Goal: Information Seeking & Learning: Learn about a topic

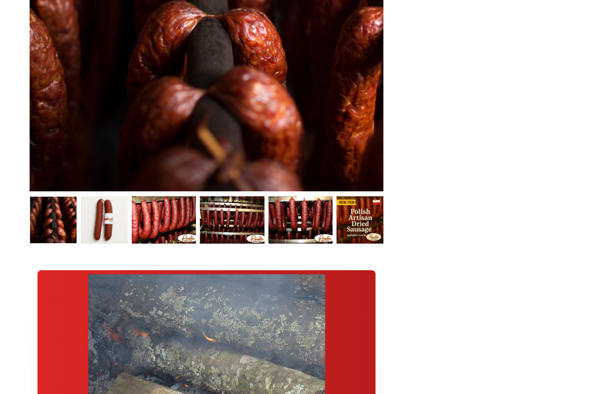
scroll to position [481, 0]
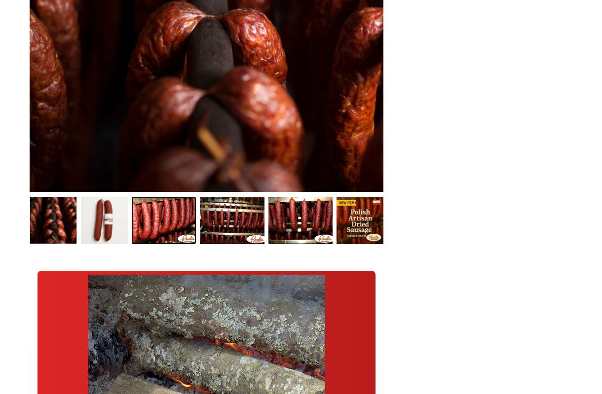
click at [185, 215] on link "Kielbasa Dried Polish Sausage (Small Batch) 2" at bounding box center [164, 220] width 64 height 47
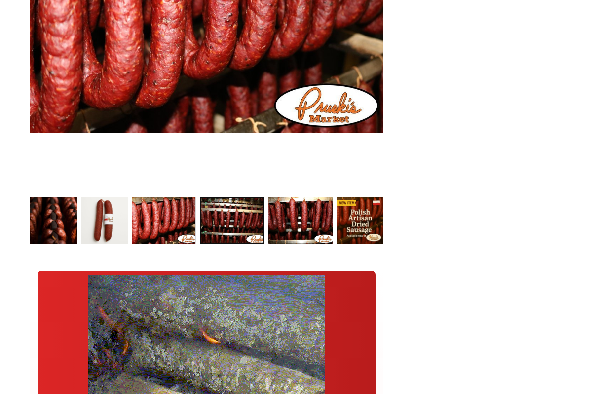
click at [251, 218] on link "Dried Sausage 002 3" at bounding box center [232, 220] width 64 height 47
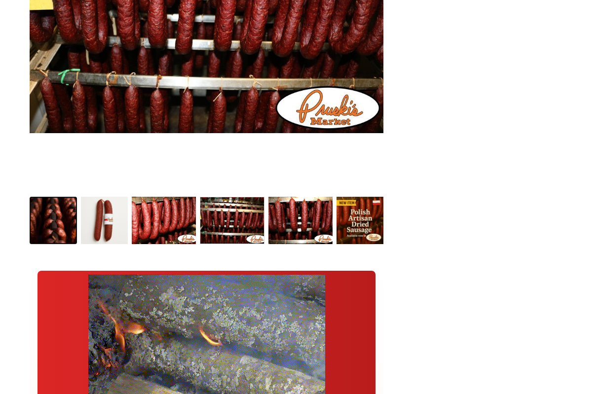
click at [72, 222] on link "Kielbasa Dried Polish Sausage (Small Batch) 0" at bounding box center [53, 220] width 47 height 47
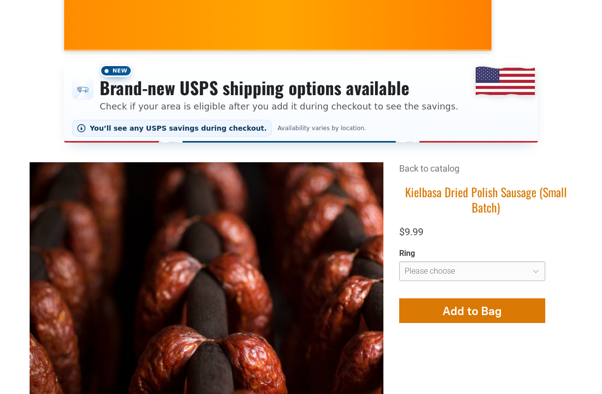
scroll to position [155, 0]
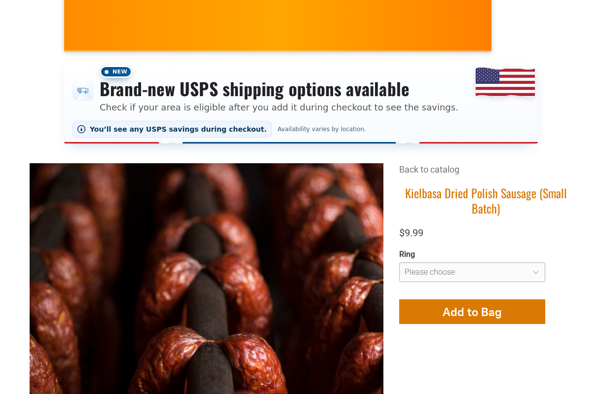
click at [449, 165] on link "Back to catalog" at bounding box center [429, 169] width 60 height 10
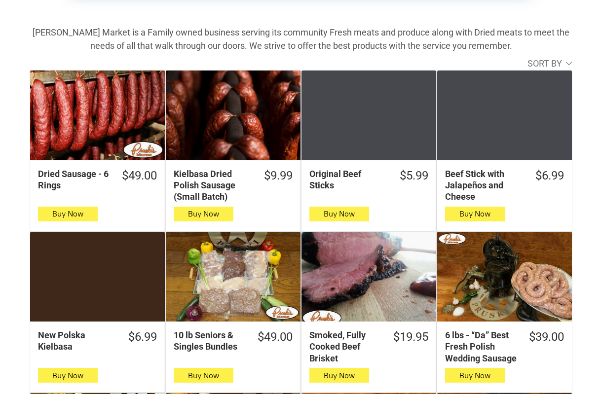
scroll to position [301, 0]
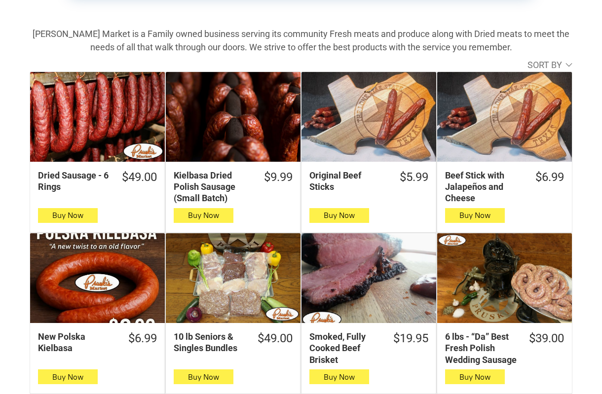
click at [242, 179] on div "Kielbasa Dried Polish Sausage (Small Batch)" at bounding box center [213, 187] width 78 height 35
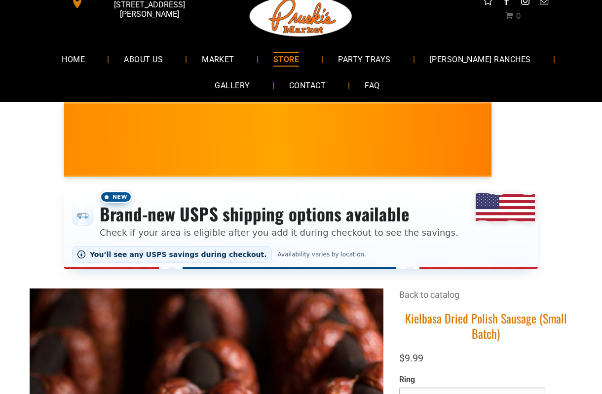
scroll to position [29, 0]
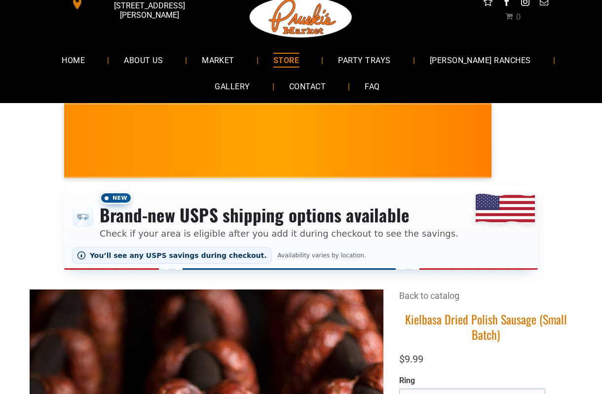
click at [432, 297] on link "Back to catalog" at bounding box center [429, 296] width 60 height 10
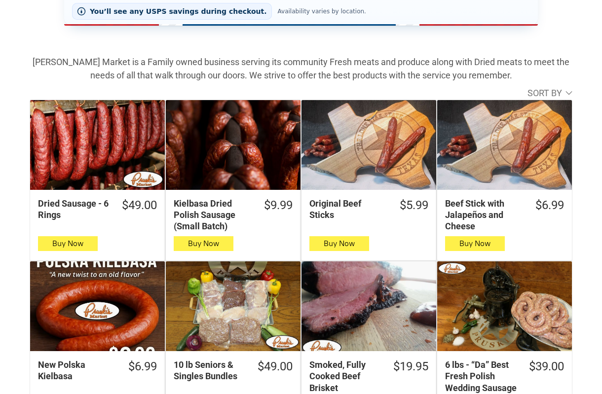
scroll to position [274, 0]
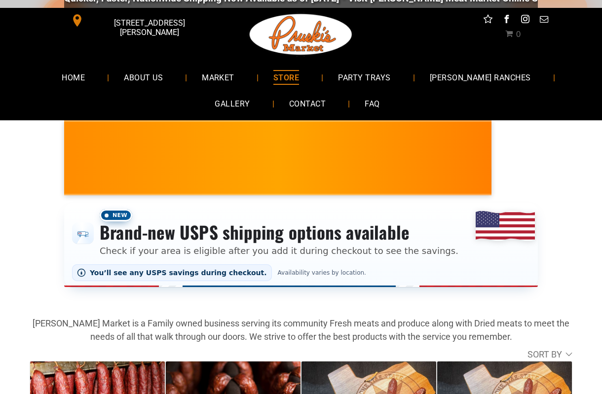
scroll to position [0, 0]
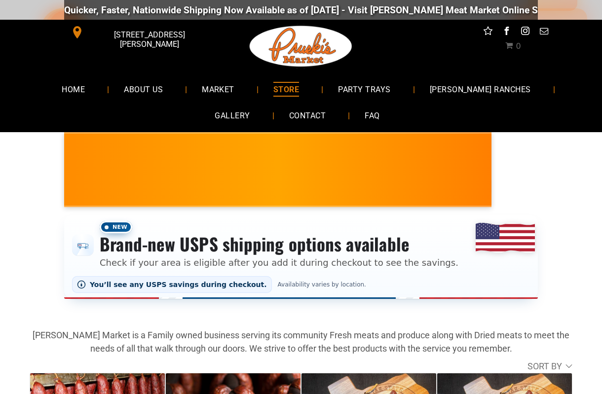
click at [281, 87] on link "STORE" at bounding box center [286, 89] width 55 height 26
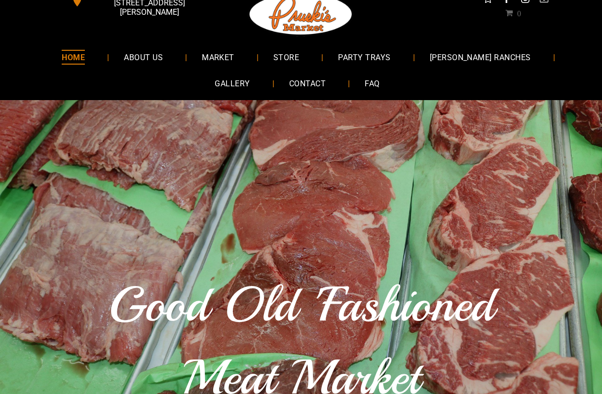
scroll to position [1, 0]
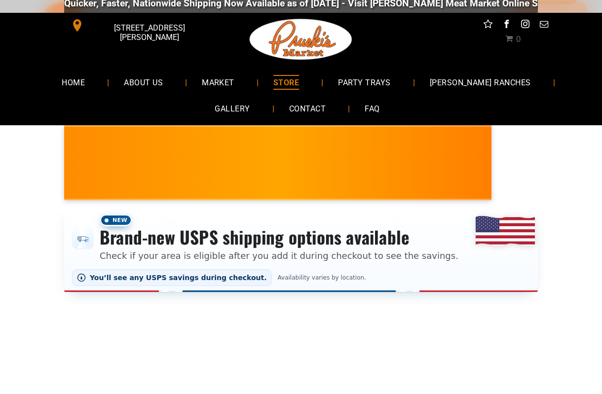
scroll to position [7, 0]
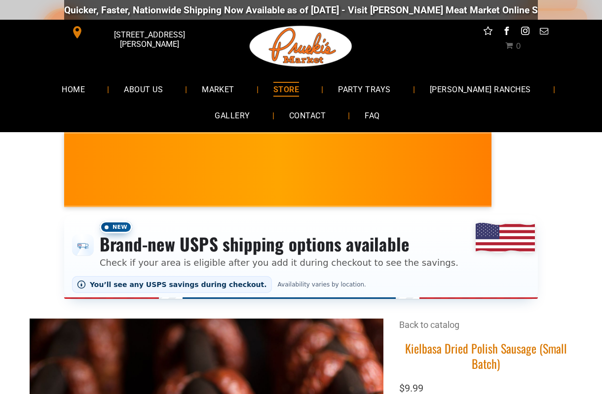
scroll to position [6, 0]
